Goal: Information Seeking & Learning: Learn about a topic

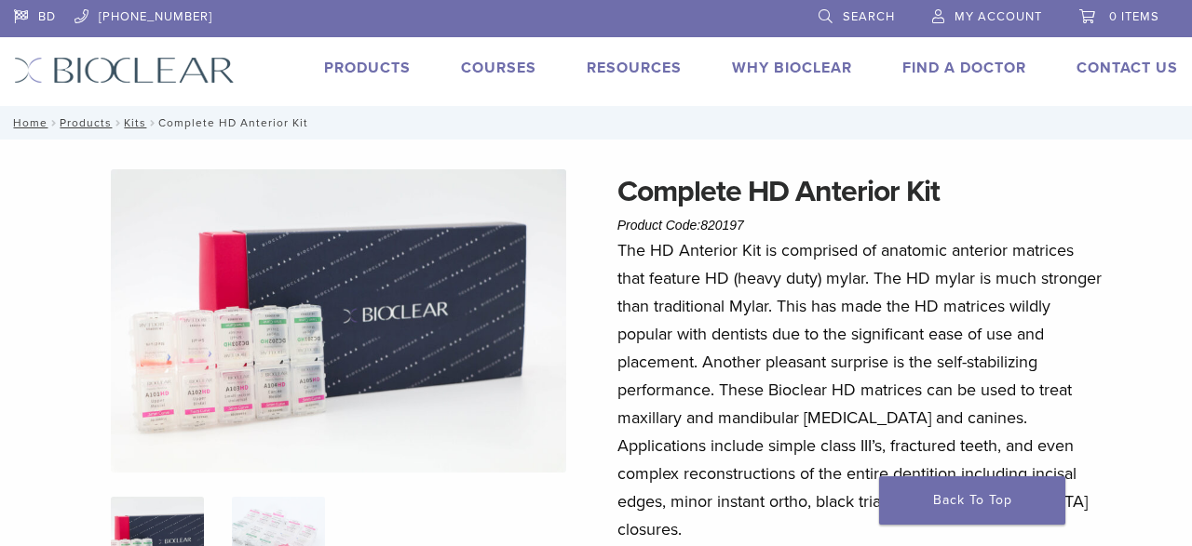
click at [355, 64] on link "Products" at bounding box center [367, 68] width 87 height 19
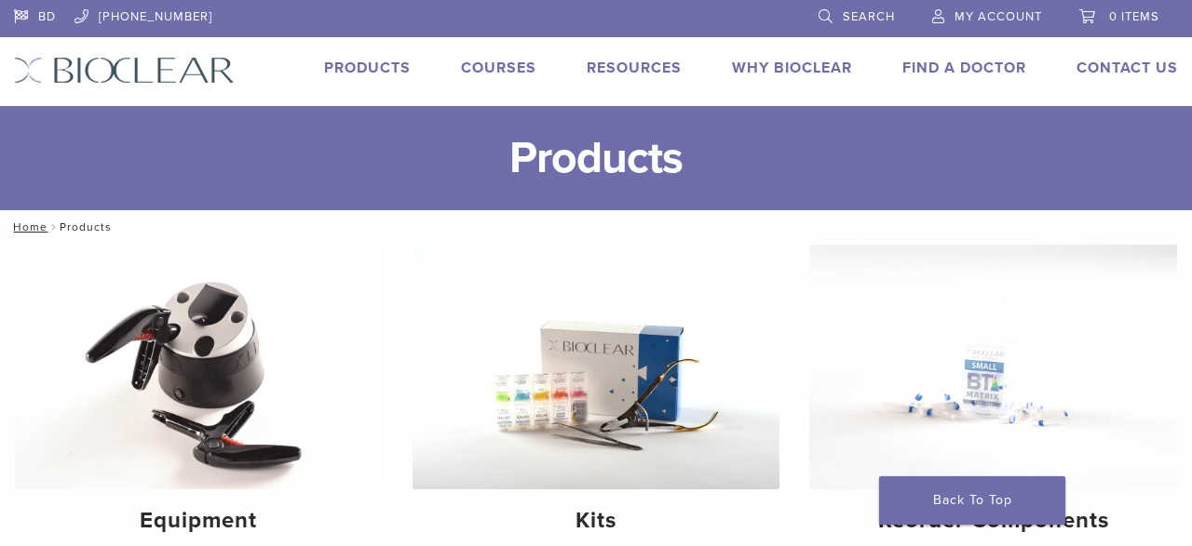
scroll to position [97, 0]
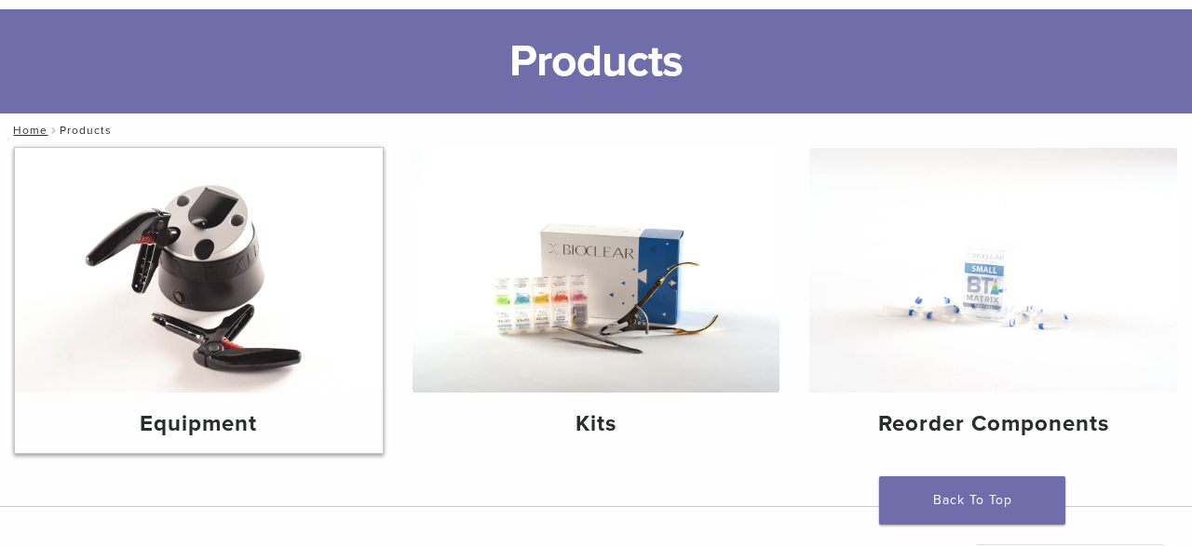
click at [317, 261] on img at bounding box center [199, 270] width 368 height 245
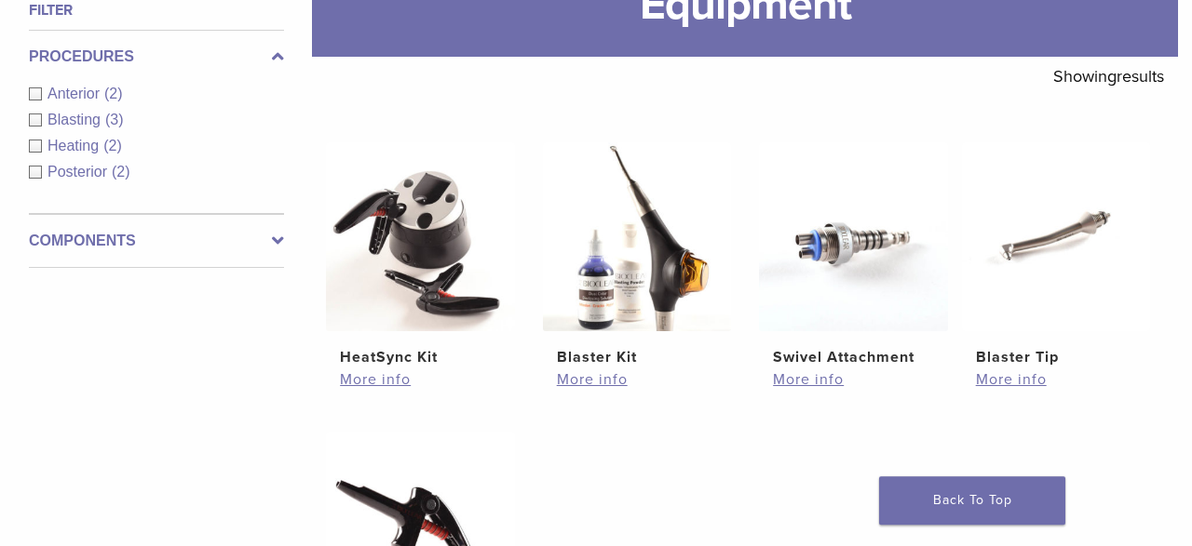
scroll to position [290, 0]
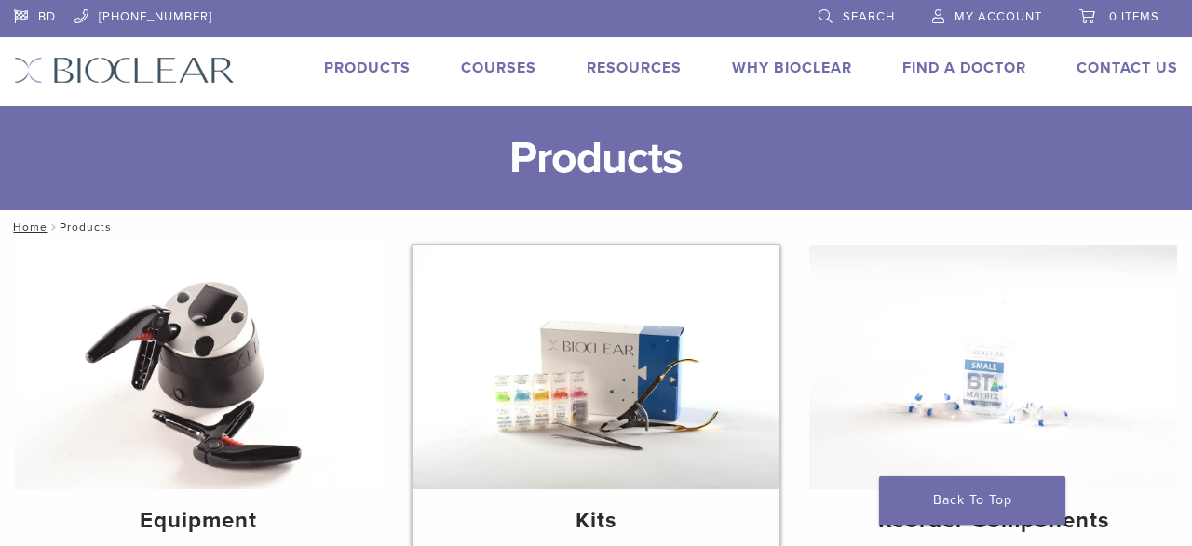
scroll to position [97, 0]
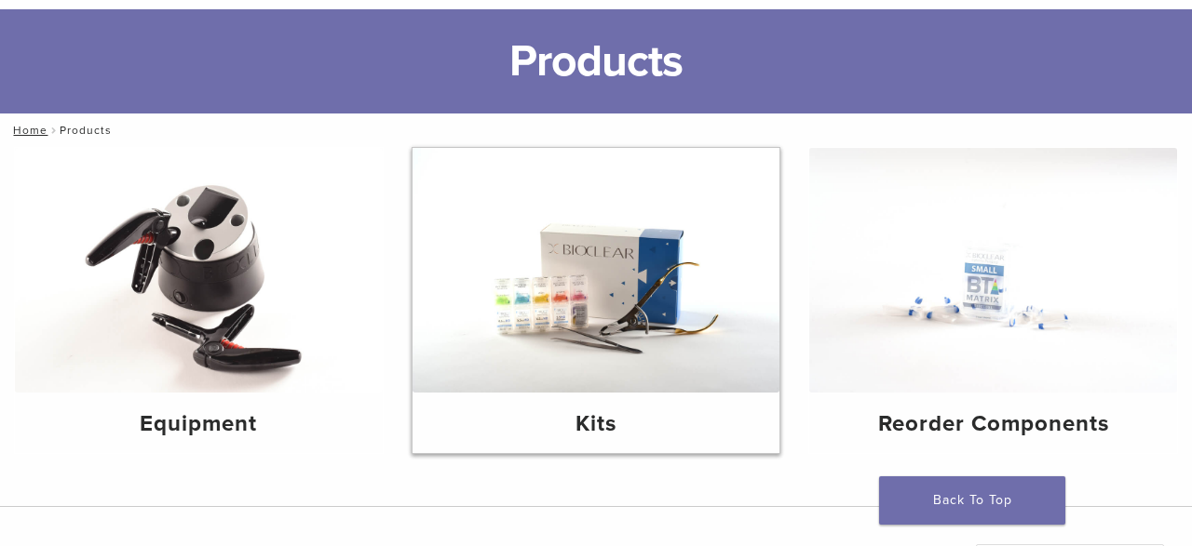
click at [626, 306] on img at bounding box center [596, 270] width 368 height 245
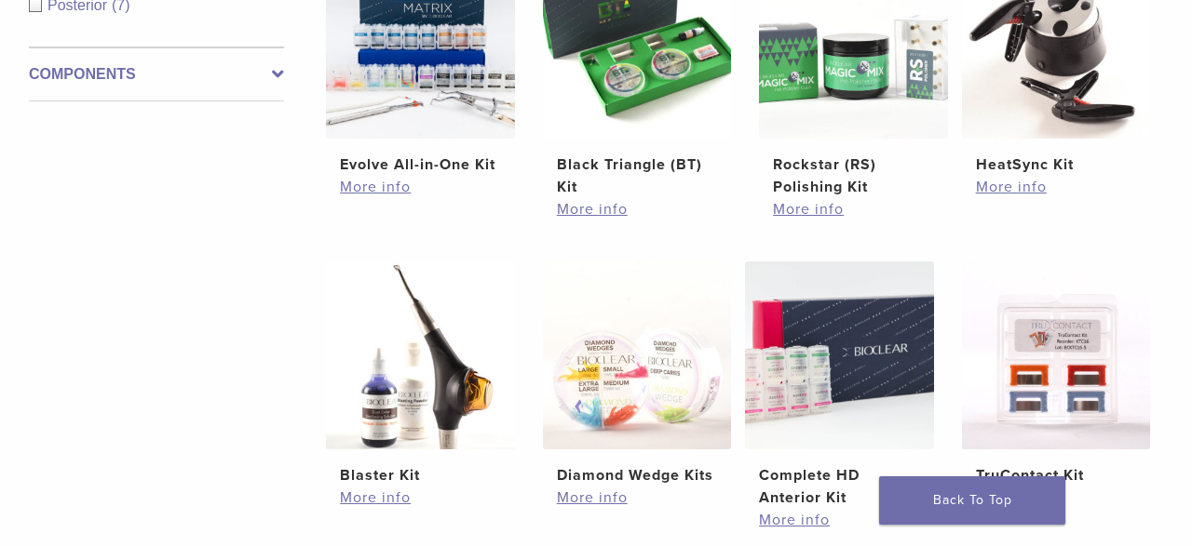
scroll to position [387, 0]
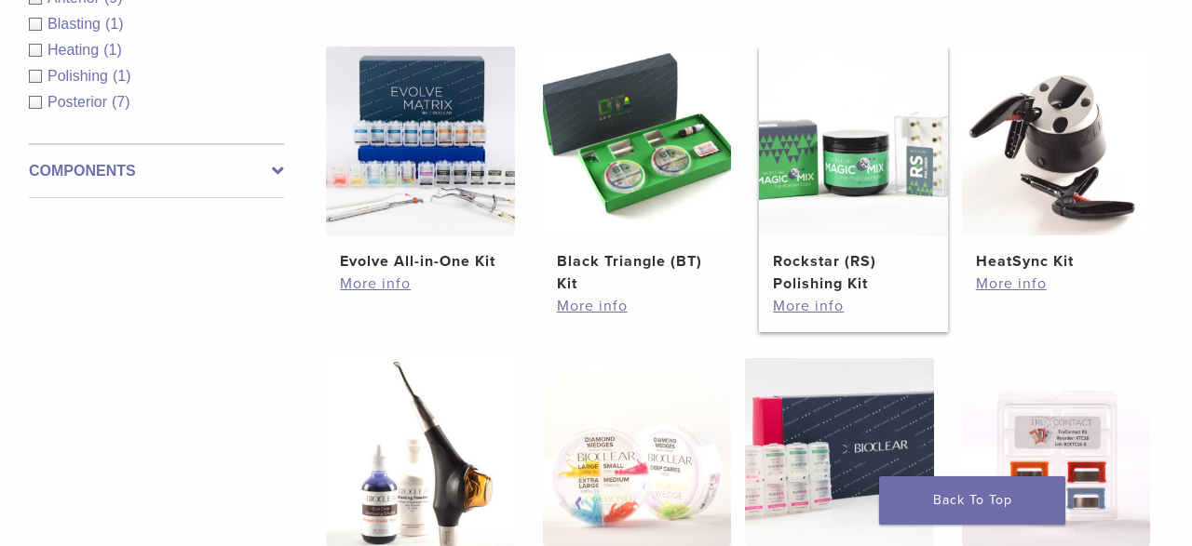
click at [844, 254] on h2 "Rockstar (RS) Polishing Kit" at bounding box center [853, 272] width 160 height 45
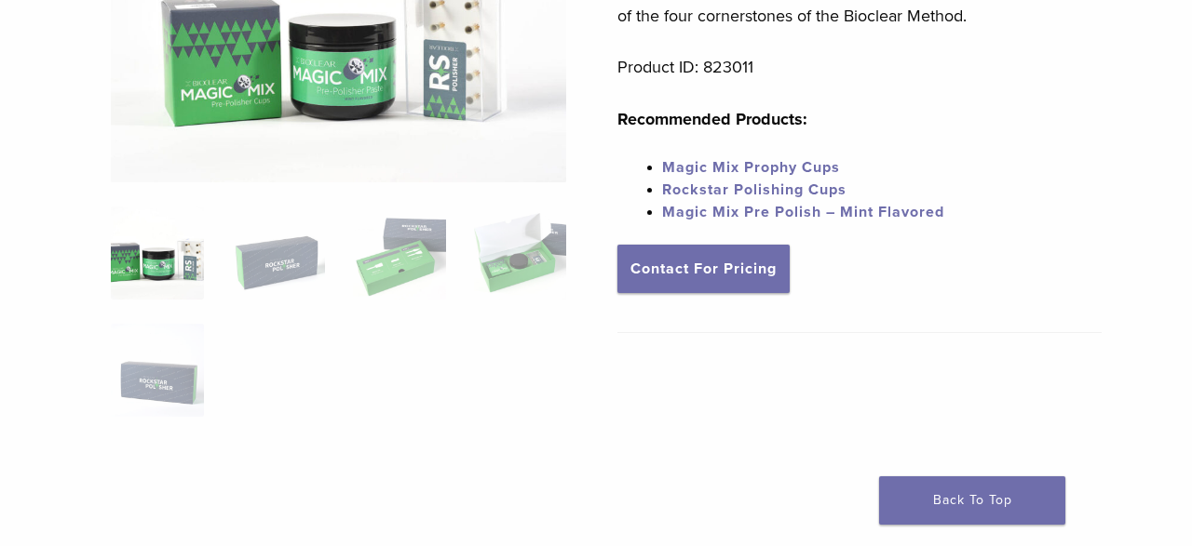
scroll to position [194, 0]
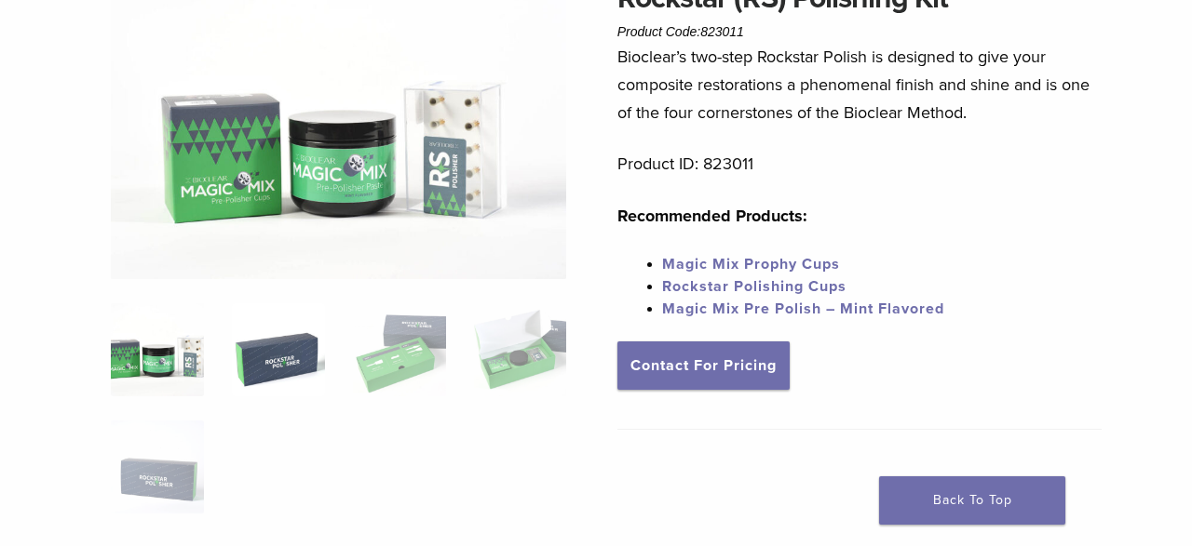
click at [282, 355] on img at bounding box center [278, 349] width 93 height 93
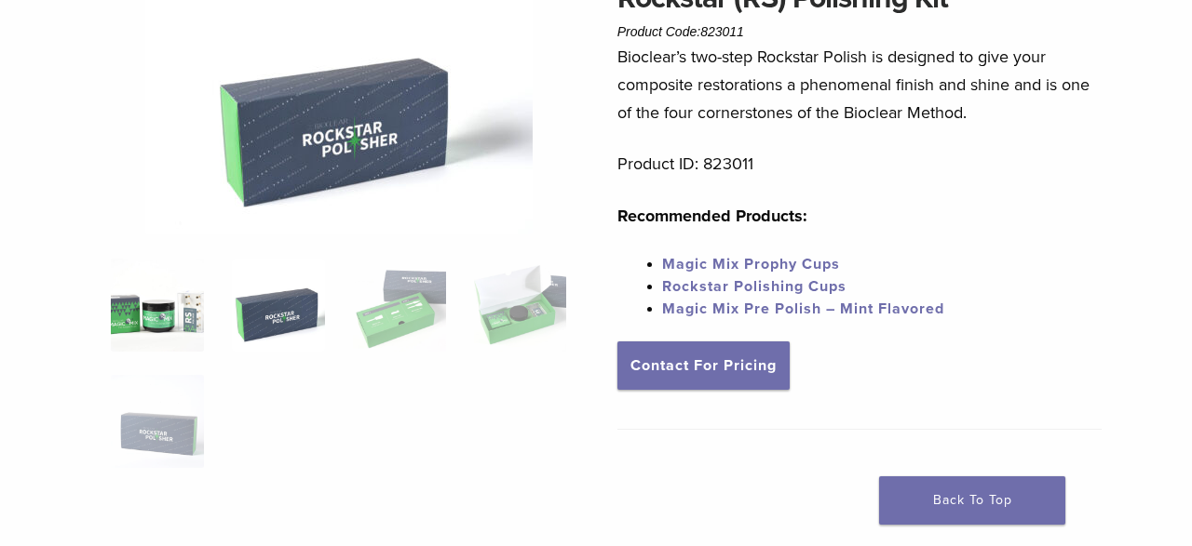
click at [167, 326] on img at bounding box center [157, 305] width 93 height 93
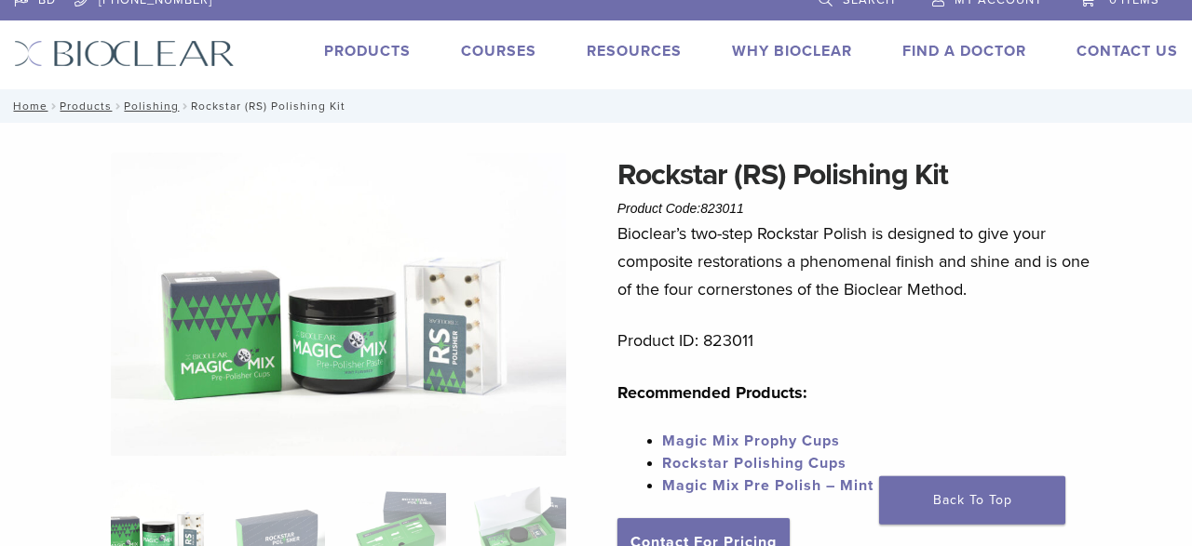
scroll to position [0, 0]
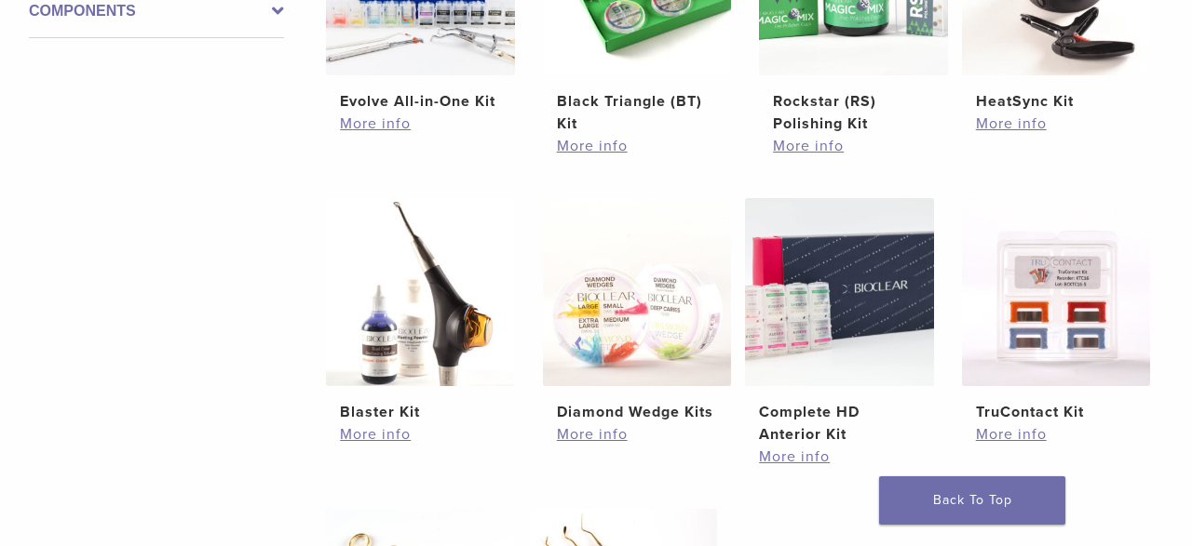
scroll to position [581, 0]
